Goal: Task Accomplishment & Management: Manage account settings

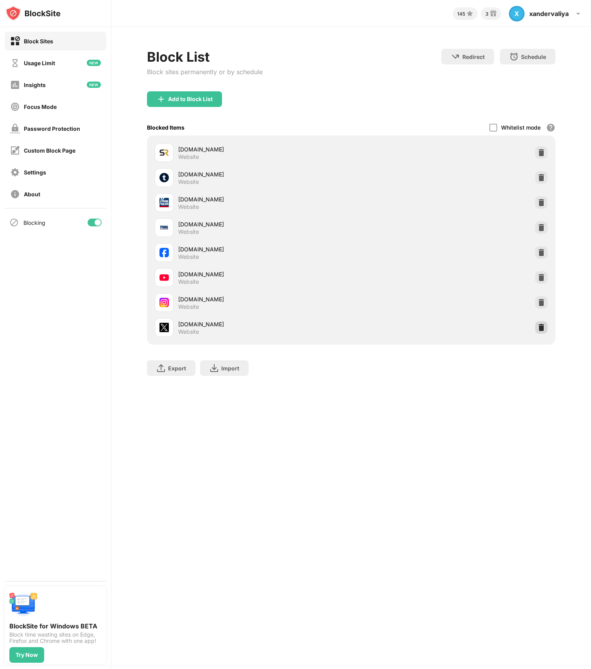
click at [295, 325] on img at bounding box center [541, 328] width 8 height 8
click at [543, 179] on img at bounding box center [541, 178] width 8 height 8
